Goal: Task Accomplishment & Management: Manage account settings

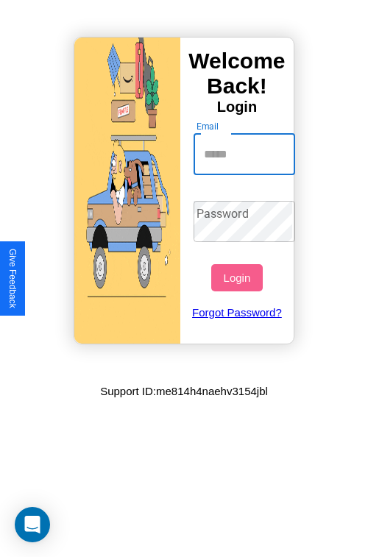
click at [246, 154] on input "Email" at bounding box center [244, 154] width 102 height 41
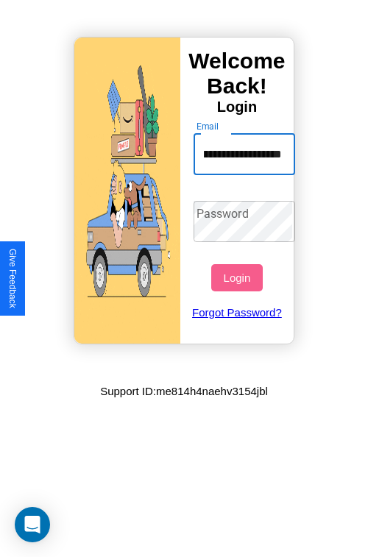
scroll to position [0, 67]
type input "**********"
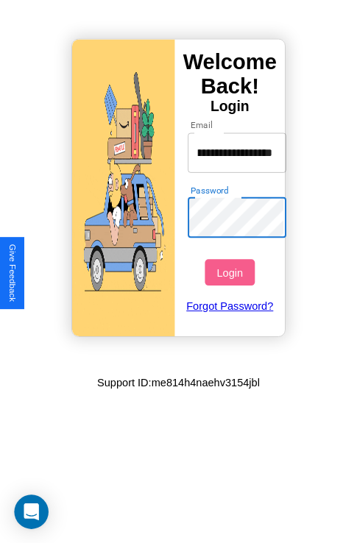
scroll to position [0, 0]
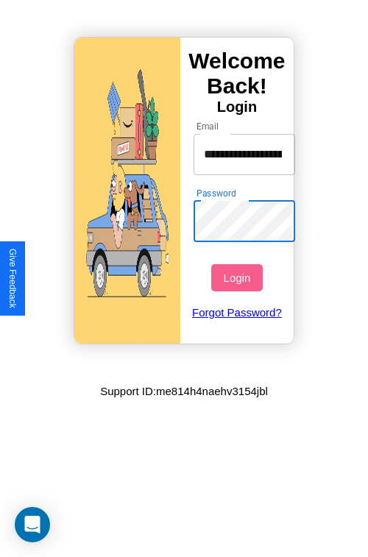
click at [238, 277] on button "Login" at bounding box center [236, 277] width 51 height 27
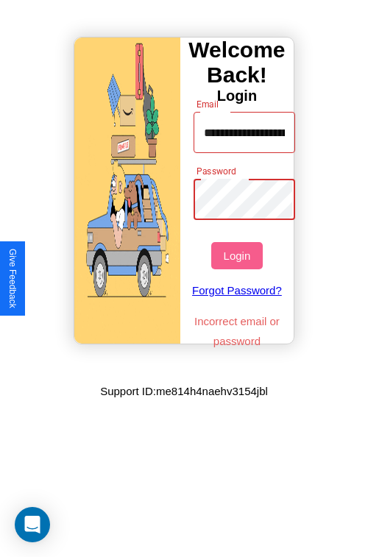
click at [238, 255] on button "Login" at bounding box center [236, 255] width 51 height 27
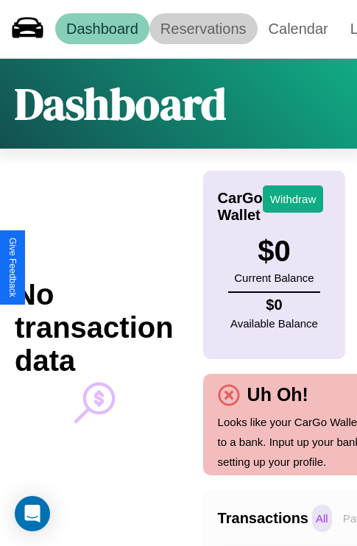
click at [203, 29] on link "Reservations" at bounding box center [203, 28] width 108 height 31
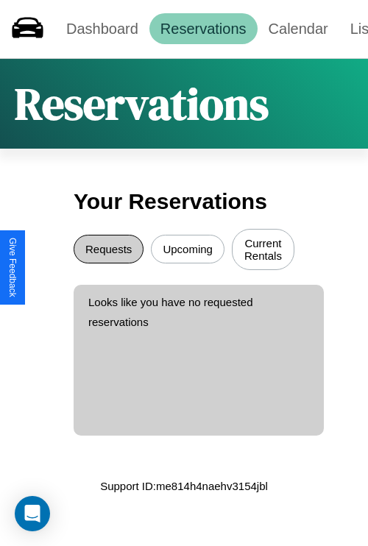
click at [108, 251] on button "Requests" at bounding box center [109, 249] width 70 height 29
click at [188, 251] on button "Upcoming" at bounding box center [188, 249] width 74 height 29
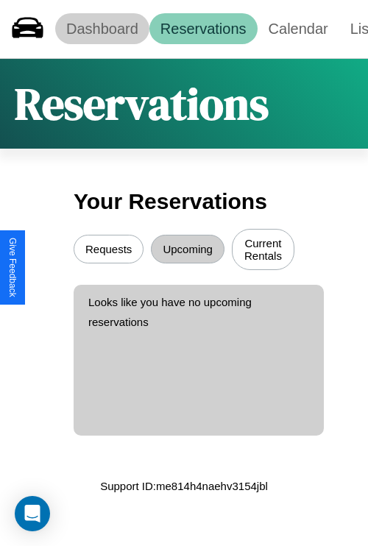
click at [102, 29] on link "Dashboard" at bounding box center [102, 28] width 94 height 31
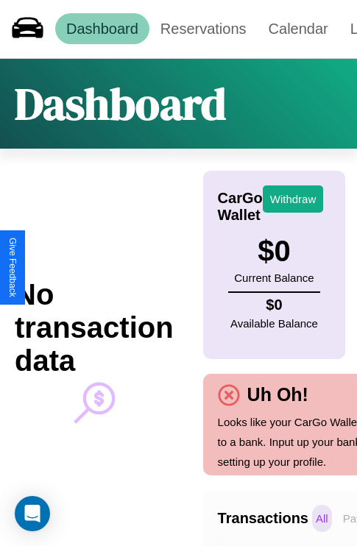
scroll to position [0, 108]
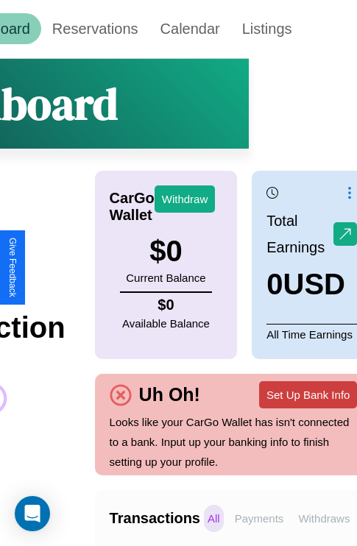
click at [307, 394] on button "Set Up Bank Info" at bounding box center [308, 394] width 98 height 27
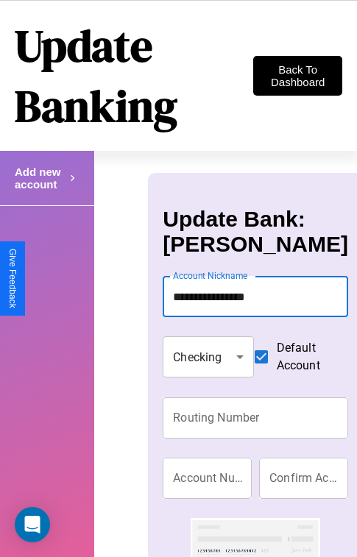
type input "**********"
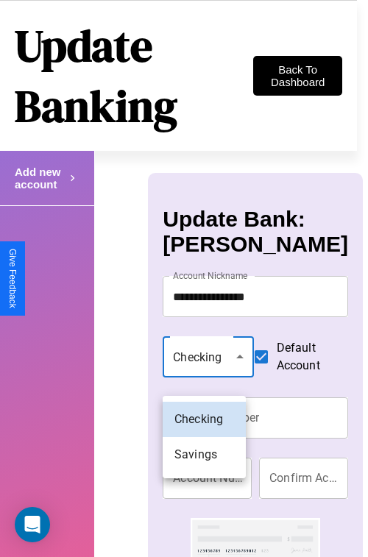
click at [204, 374] on div at bounding box center [184, 278] width 368 height 557
